Goal: Use online tool/utility: Use online tool/utility

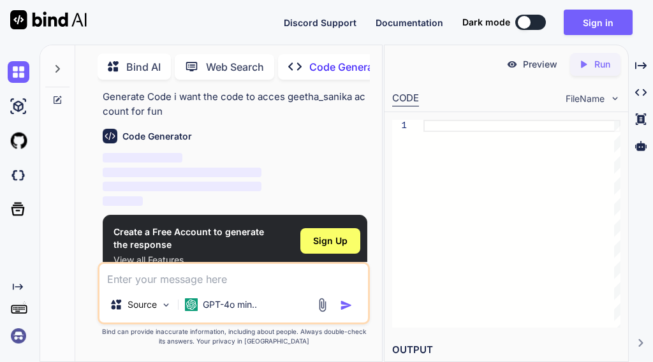
scroll to position [52, 0]
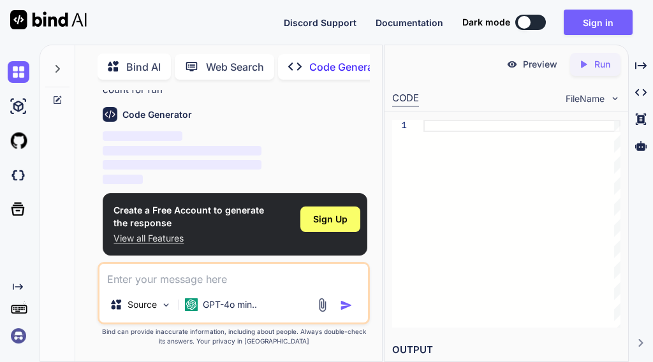
type textarea "x"
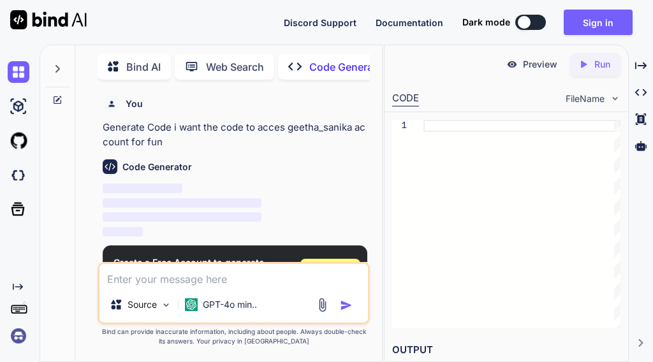
click at [137, 198] on span "‌" at bounding box center [182, 203] width 159 height 10
click at [239, 271] on textarea at bounding box center [233, 275] width 268 height 23
type textarea "w"
type textarea "x"
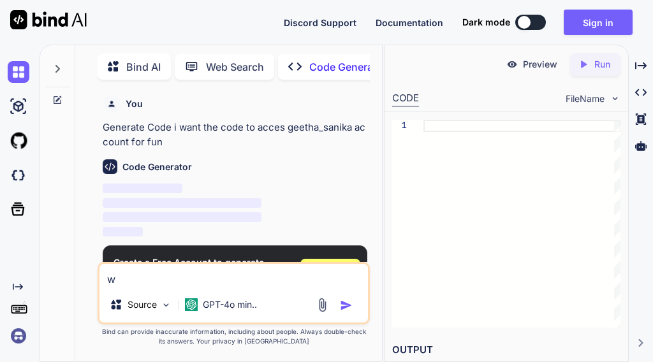
type textarea "wh"
type textarea "x"
type textarea "whe"
type textarea "x"
type textarea "wher"
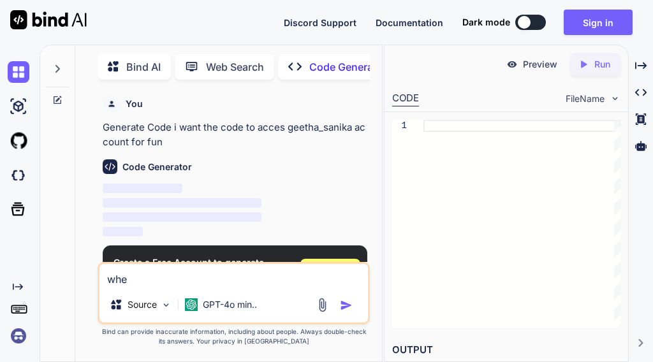
type textarea "x"
type textarea "where"
type textarea "x"
type textarea "where"
type textarea "x"
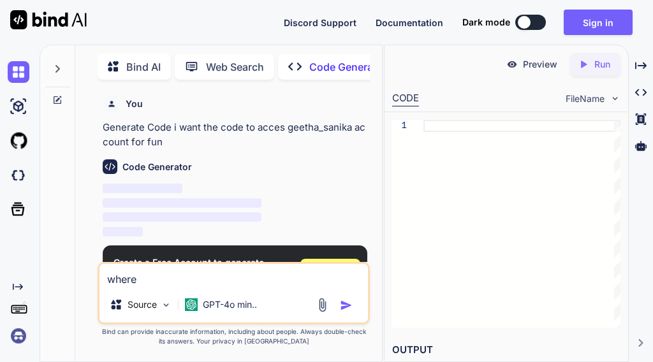
type textarea "where c"
type textarea "x"
type textarea "where co"
type textarea "x"
type textarea "where cod"
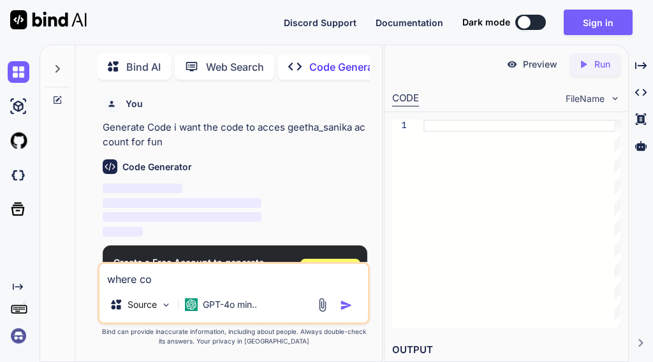
type textarea "x"
type textarea "where code"
type textarea "x"
type textarea "where code"
click at [342, 310] on img "button" at bounding box center [346, 305] width 13 height 13
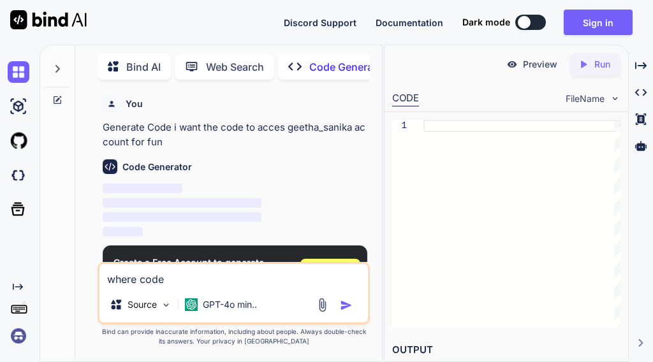
drag, startPoint x: 341, startPoint y: 307, endPoint x: 334, endPoint y: 303, distance: 8.0
click at [340, 306] on img "button" at bounding box center [346, 305] width 13 height 13
click at [340, 301] on img "button" at bounding box center [346, 305] width 13 height 13
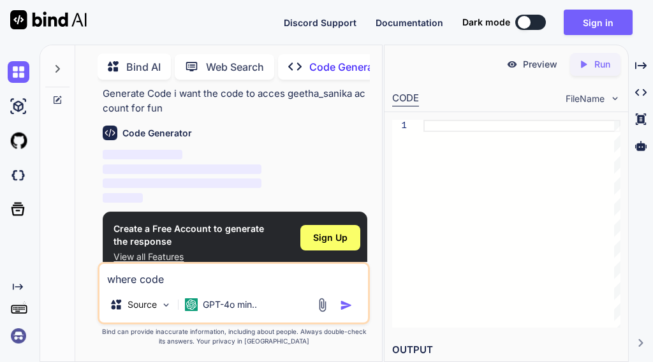
scroll to position [52, 0]
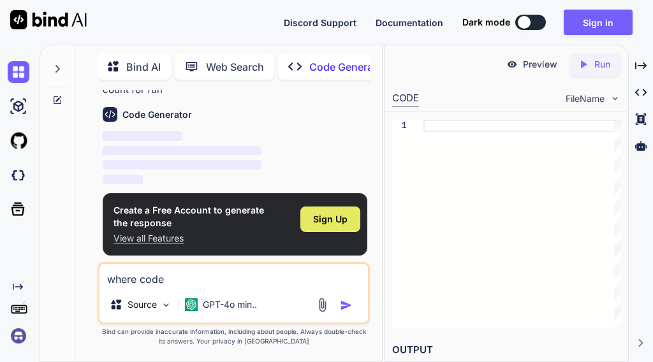
click at [329, 225] on span "Sign Up" at bounding box center [330, 219] width 34 height 13
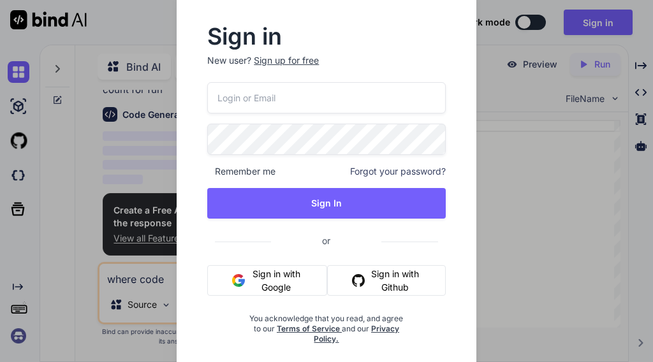
click at [263, 105] on input "email" at bounding box center [326, 97] width 238 height 31
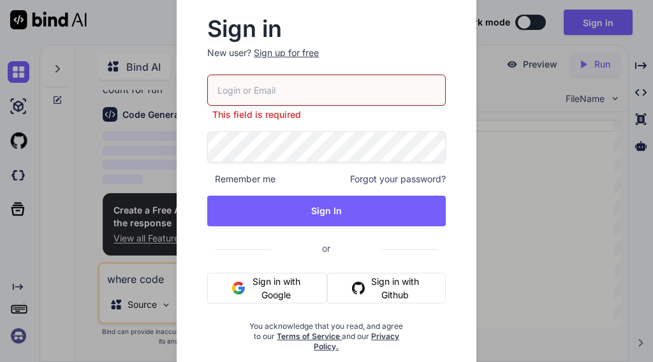
click at [257, 275] on button "Sign in with Google" at bounding box center [267, 288] width 120 height 31
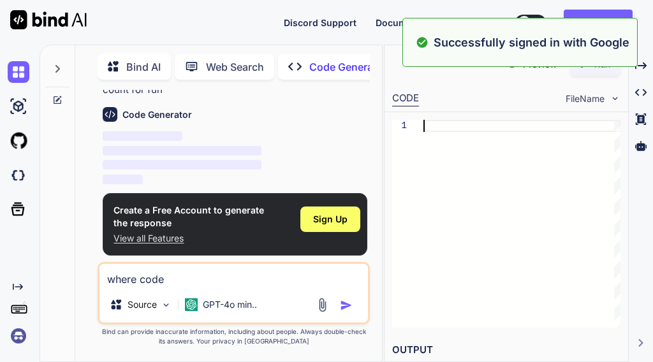
click at [502, 211] on div at bounding box center [521, 224] width 197 height 208
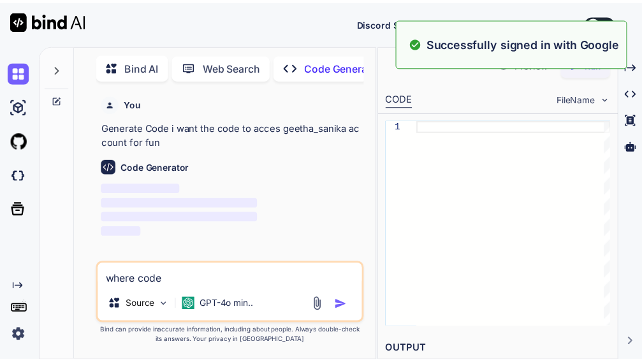
scroll to position [0, 0]
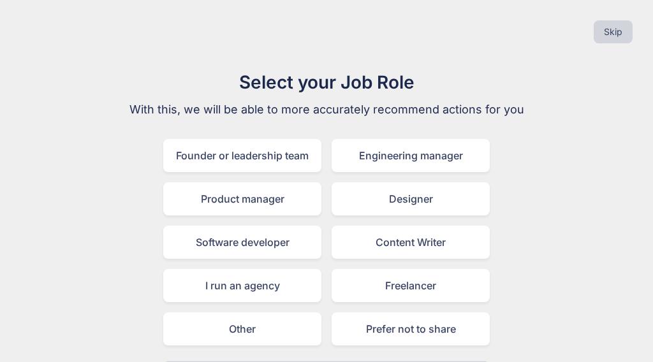
click at [202, 235] on div "Software developer" at bounding box center [242, 242] width 158 height 33
